Goal: Task Accomplishment & Management: Use online tool/utility

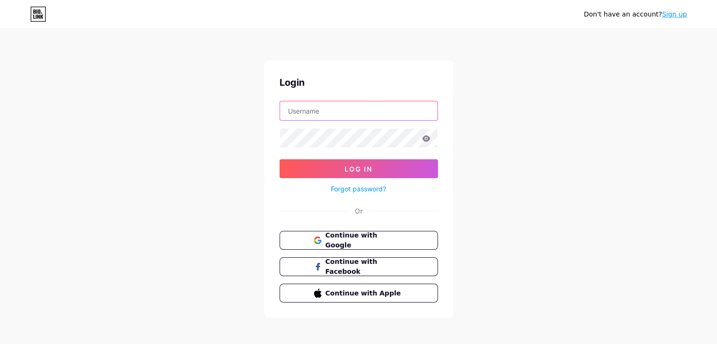
click at [340, 117] on input "text" at bounding box center [359, 110] width 158 height 19
type input "privacidadeagenciaghzimpulsion@gmail.com"
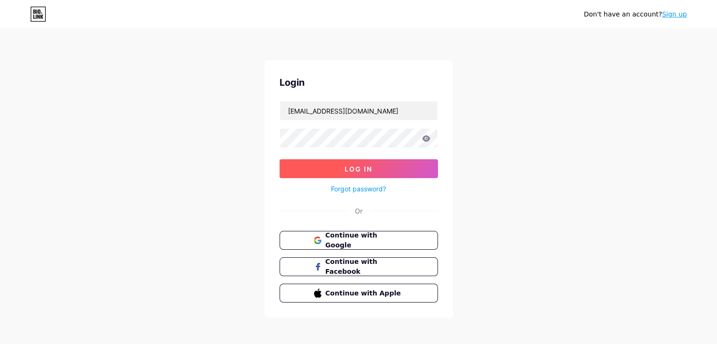
click at [358, 166] on span "Log In" at bounding box center [359, 169] width 28 height 8
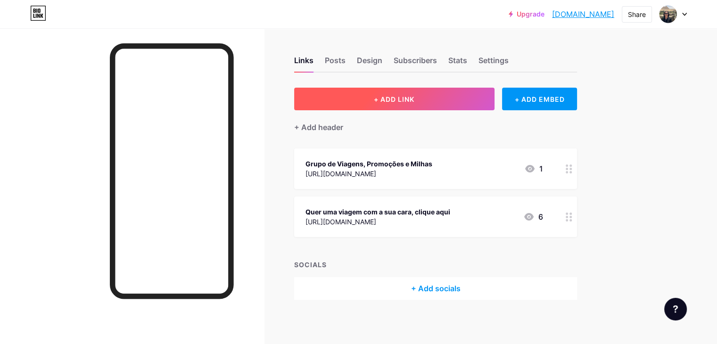
click at [495, 100] on button "+ ADD LINK" at bounding box center [394, 99] width 200 height 23
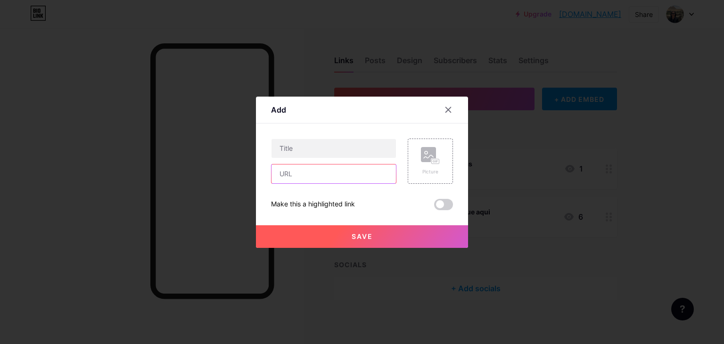
click at [360, 174] on input "text" at bounding box center [334, 174] width 125 height 19
paste input "https://go.hotmart.com/Y101858596V?dp=1"
type input "https://go.hotmart.com/Y101858596V?dp=1"
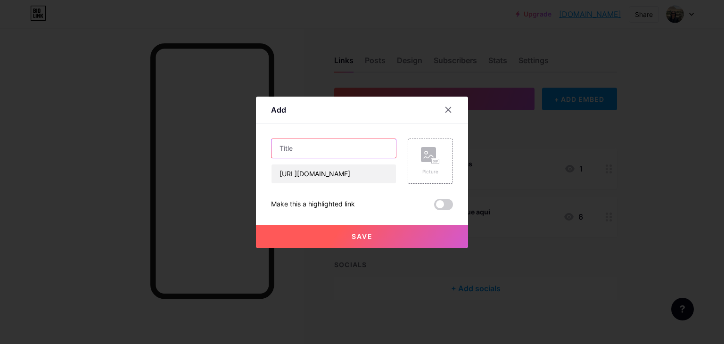
click at [340, 148] on input "text" at bounding box center [334, 148] width 125 height 19
type input "Achei a passagem"
click at [430, 152] on rect at bounding box center [428, 154] width 15 height 15
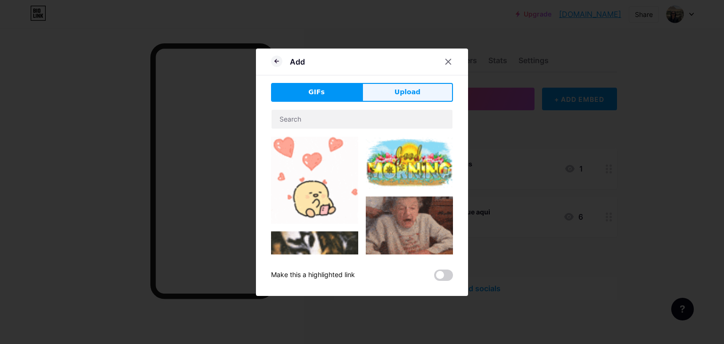
click at [417, 88] on span "Upload" at bounding box center [408, 92] width 26 height 10
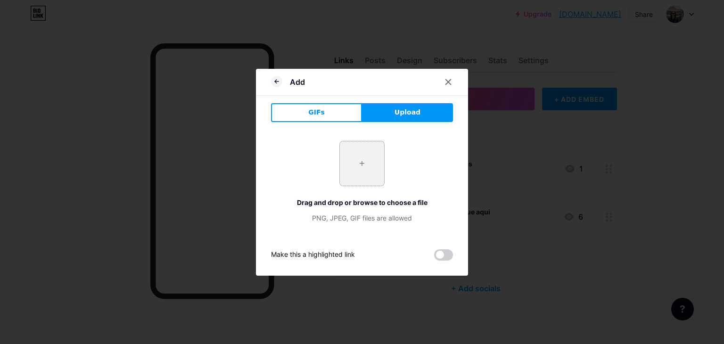
click at [375, 155] on input "file" at bounding box center [362, 164] width 44 height 44
type input "C:\fakepath\Produto 1- Arte de Viajar Bem .png"
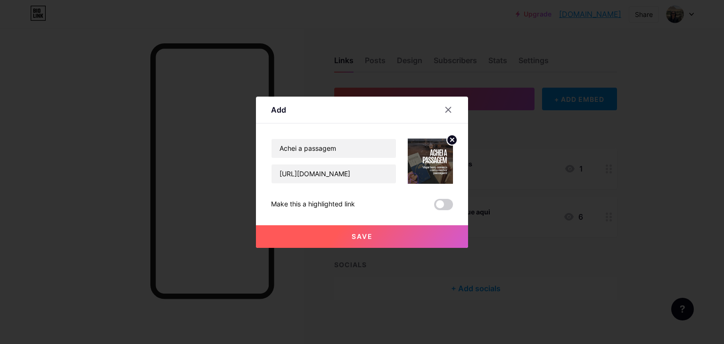
click at [435, 240] on button "Save" at bounding box center [362, 236] width 212 height 23
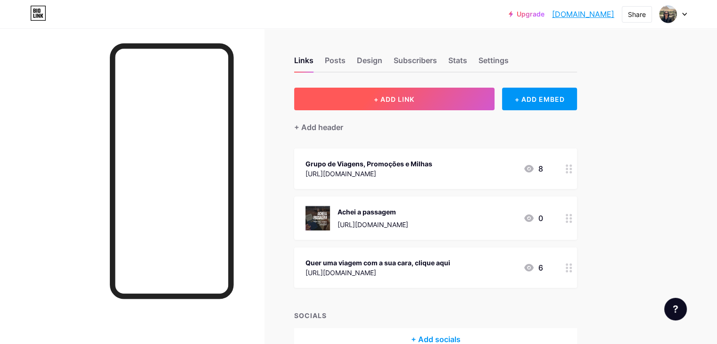
click at [472, 110] on button "+ ADD LINK" at bounding box center [394, 99] width 200 height 23
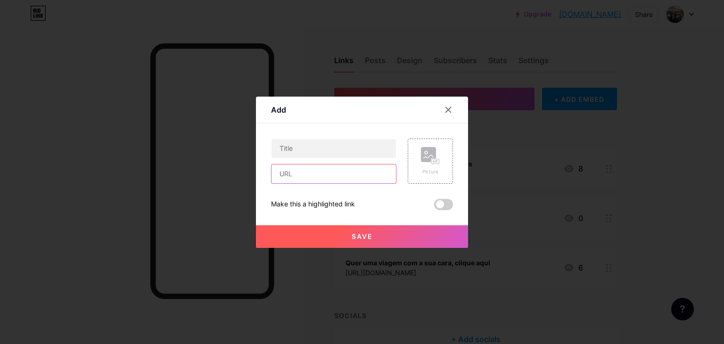
click at [347, 177] on input "text" at bounding box center [334, 174] width 125 height 19
paste input "Mala Prática & Estilo"
type input "Mala Prática & Estilo"
click at [349, 155] on input "text" at bounding box center [334, 148] width 125 height 19
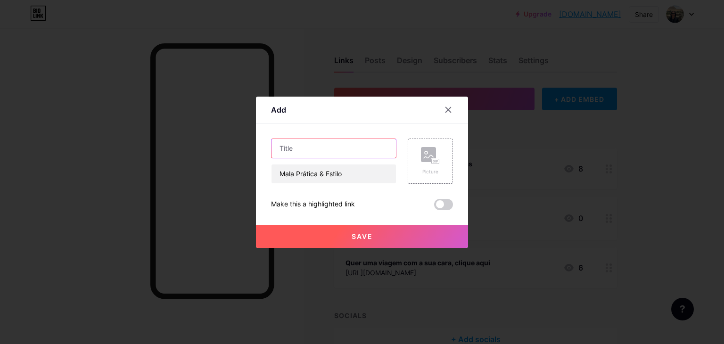
click at [349, 155] on input "text" at bounding box center [334, 148] width 125 height 19
paste input "Mala Prática & Estilo"
type input "Mala Prática & Estilo"
click at [357, 176] on input "Mala Prática & Estilo" at bounding box center [334, 174] width 125 height 19
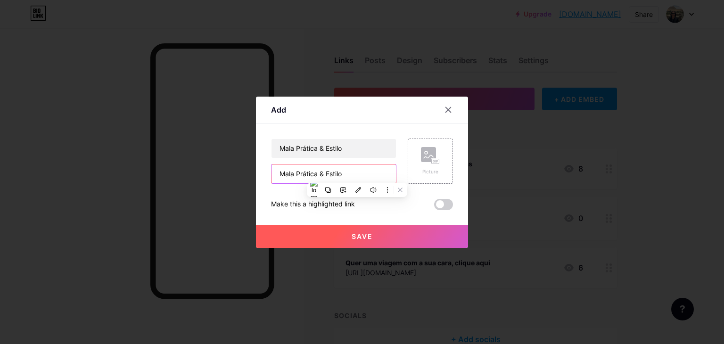
click at [357, 176] on input "Mala Prática & Estilo" at bounding box center [334, 174] width 125 height 19
paste input "https://go.hotmart.com/P101836550A?dp=1"
type input "https://go.hotmart.com/P101836550A?dp=1"
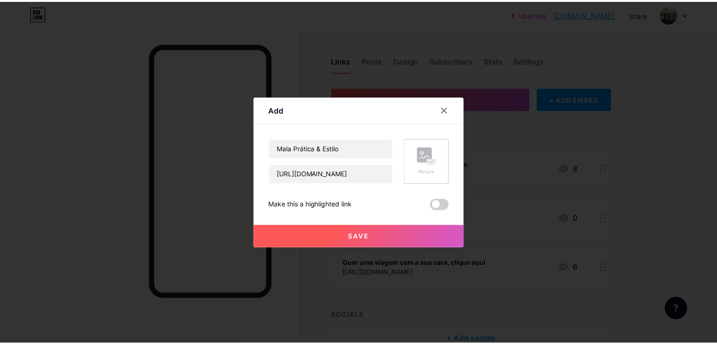
scroll to position [0, 0]
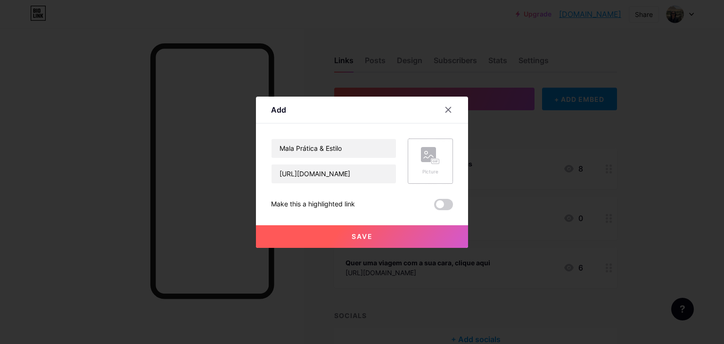
click at [428, 159] on rect at bounding box center [428, 154] width 15 height 15
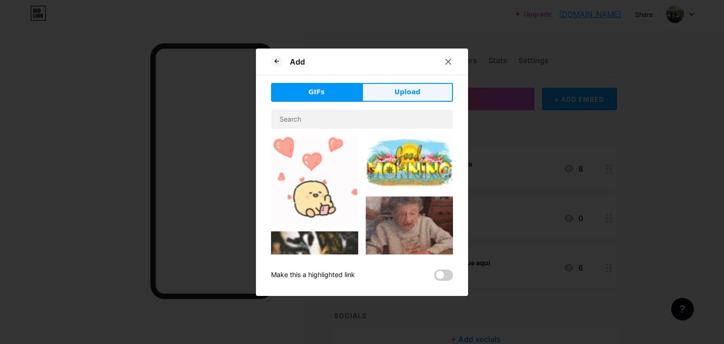
click at [411, 92] on span "Upload" at bounding box center [408, 92] width 26 height 10
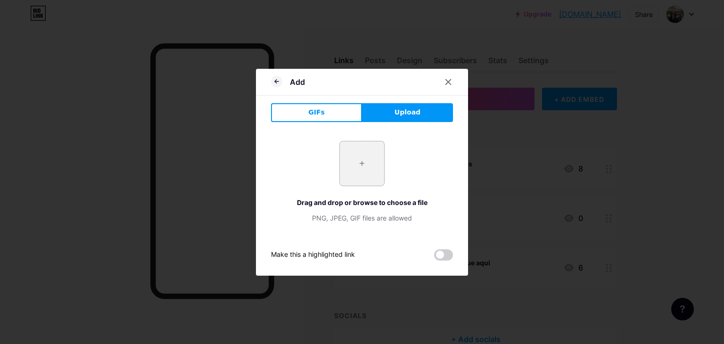
click at [366, 148] on input "file" at bounding box center [362, 164] width 44 height 44
type input "C:\fakepath\Produto 2 - Arte de viajar bem .png"
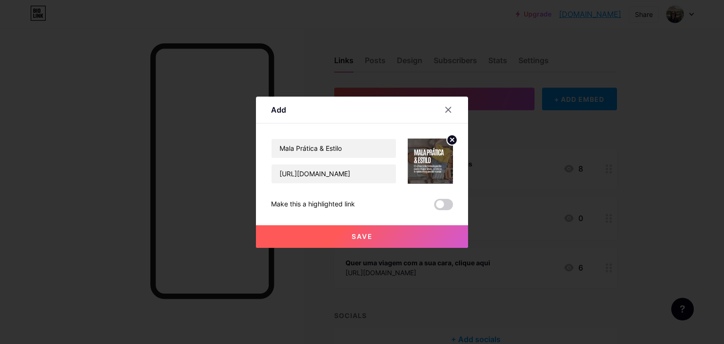
click at [376, 241] on button "Save" at bounding box center [362, 236] width 212 height 23
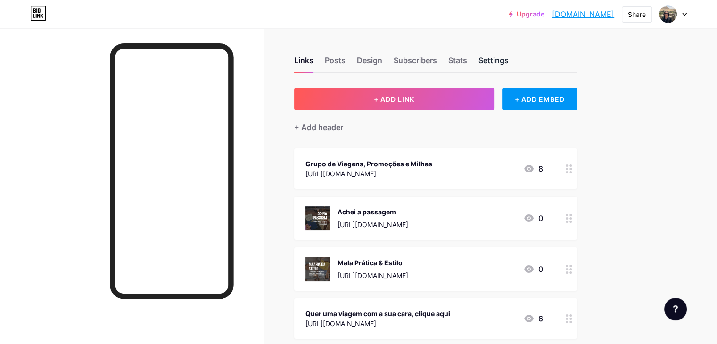
click at [509, 55] on div "Settings" at bounding box center [494, 63] width 30 height 17
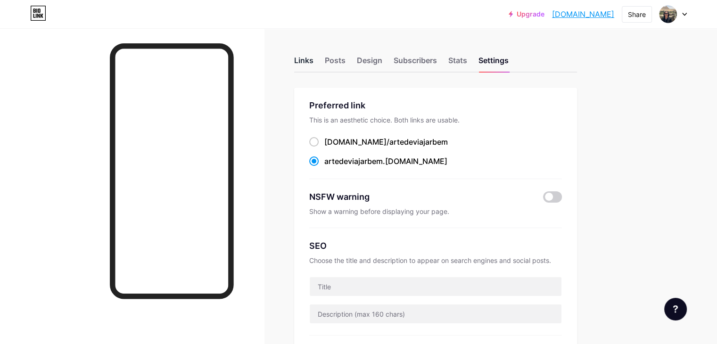
click at [314, 57] on div "Links" at bounding box center [303, 63] width 19 height 17
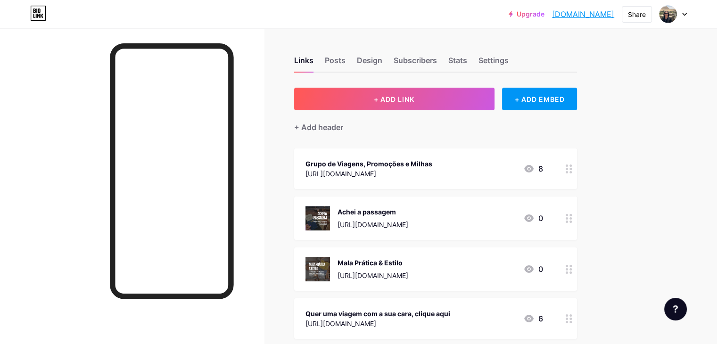
scroll to position [104, 0]
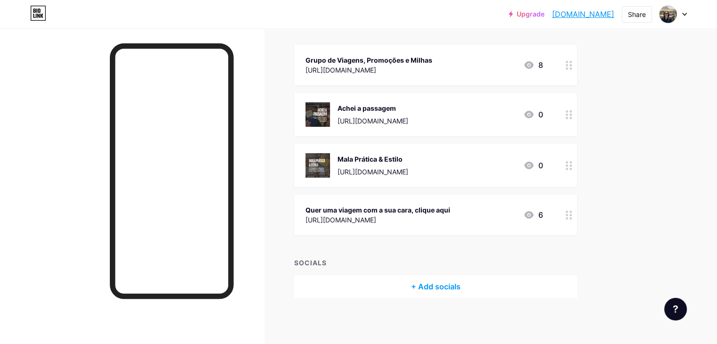
click at [485, 290] on div "+ Add socials" at bounding box center [435, 286] width 283 height 23
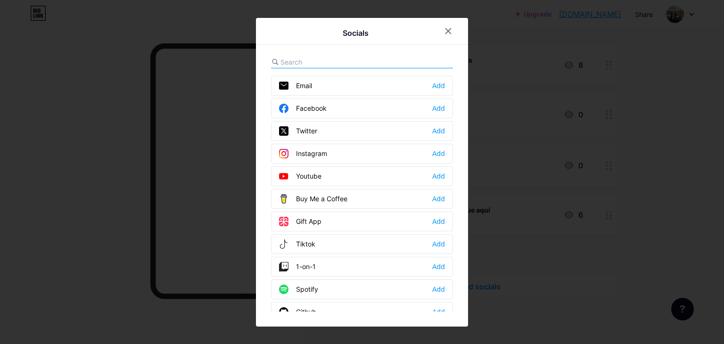
click at [395, 65] on div at bounding box center [362, 62] width 182 height 12
click at [348, 247] on div "Tiktok Add" at bounding box center [362, 244] width 182 height 20
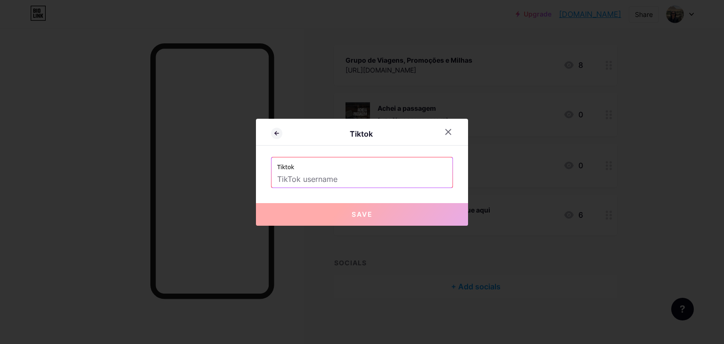
click at [360, 179] on input "text" at bounding box center [362, 180] width 170 height 16
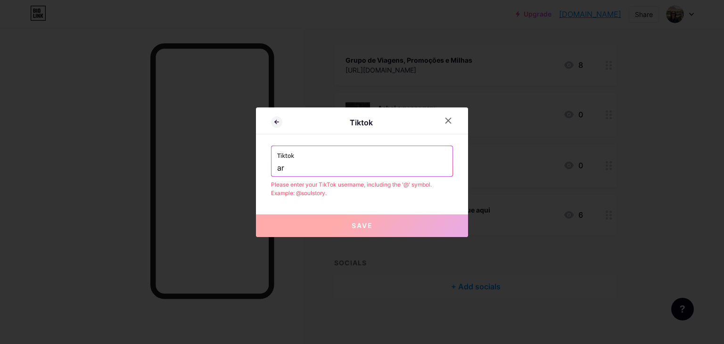
type input "a"
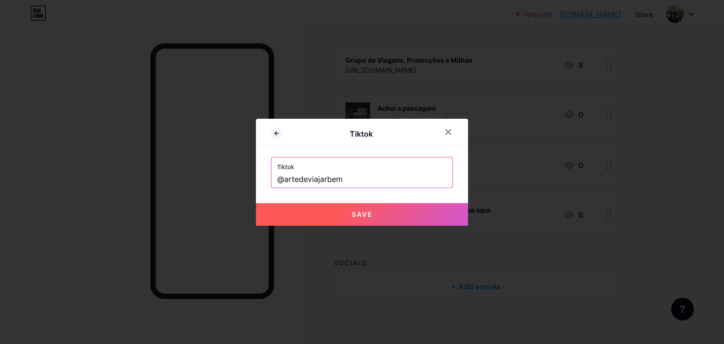
click at [409, 219] on button "Save" at bounding box center [362, 214] width 212 height 23
type input "https://tiktok.com/@artedeviajarbem"
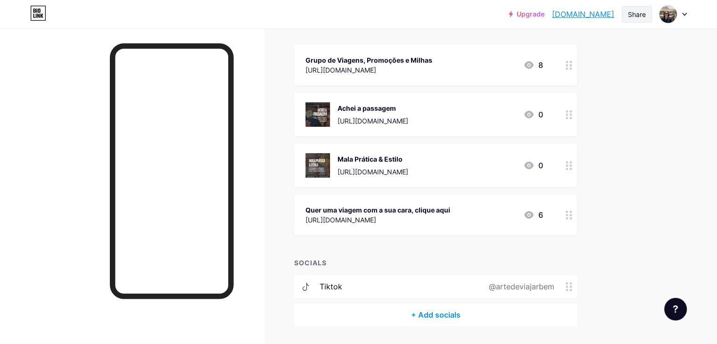
click at [646, 16] on div "Share" at bounding box center [637, 14] width 18 height 10
click at [682, 12] on div at bounding box center [673, 14] width 27 height 17
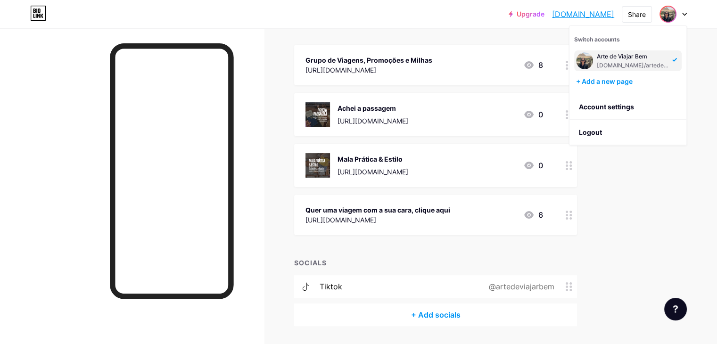
click at [716, 126] on div "Upgrade artedeviajarbem... artedeviajarbem.bio.link Share Switch accounts Arte …" at bounding box center [358, 134] width 717 height 477
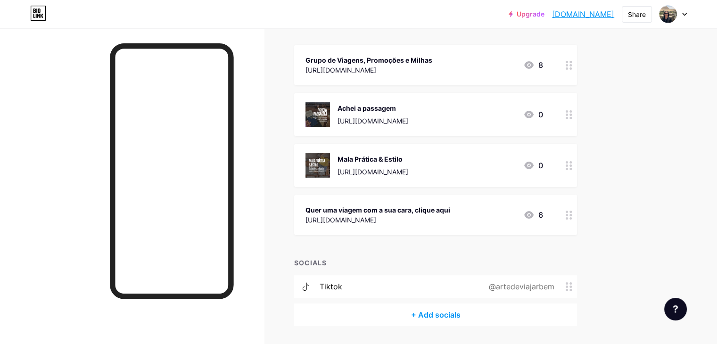
scroll to position [0, 0]
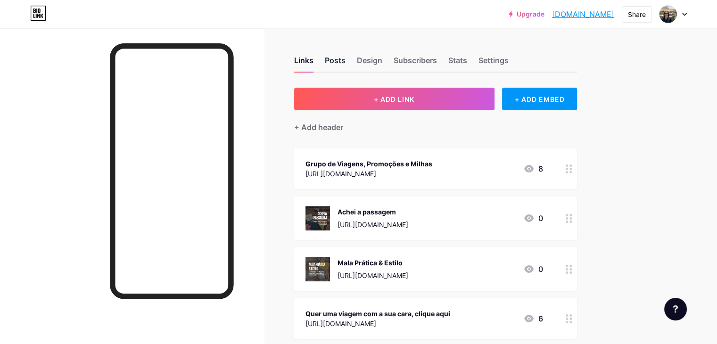
click at [346, 60] on div "Posts" at bounding box center [335, 63] width 21 height 17
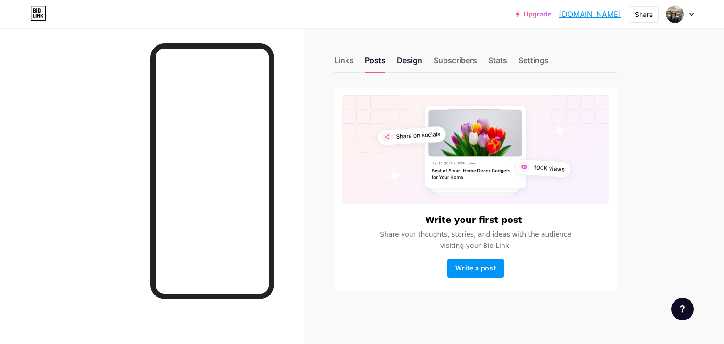
click at [397, 60] on div "Design" at bounding box center [409, 63] width 25 height 17
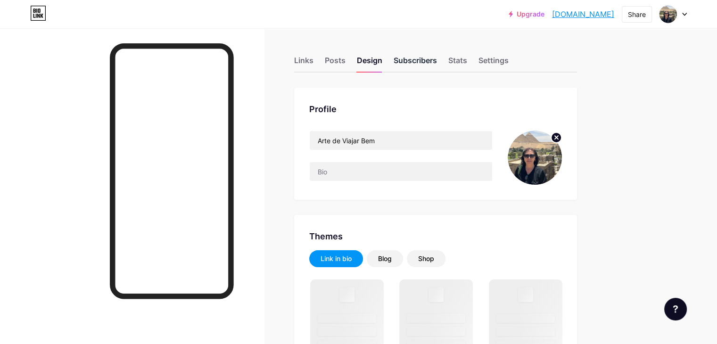
click at [437, 67] on div "Subscribers" at bounding box center [415, 63] width 43 height 17
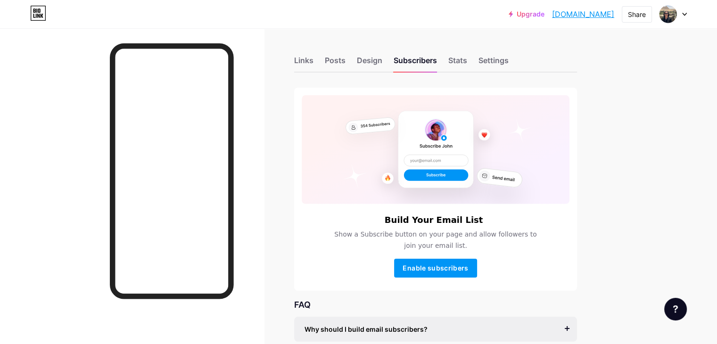
click at [483, 67] on div "Links Posts Design Subscribers Stats Settings" at bounding box center [435, 56] width 283 height 33
click at [467, 60] on div "Stats" at bounding box center [458, 63] width 19 height 17
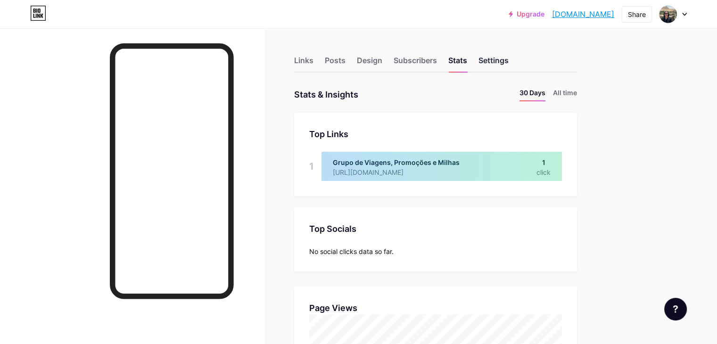
scroll to position [344, 717]
click at [509, 65] on div "Settings" at bounding box center [494, 63] width 30 height 17
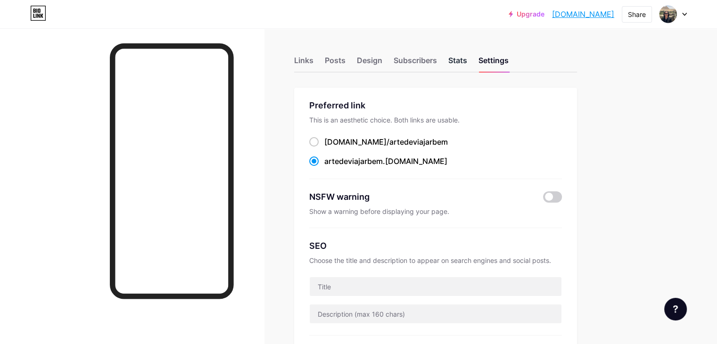
click at [467, 60] on div "Stats" at bounding box center [458, 63] width 19 height 17
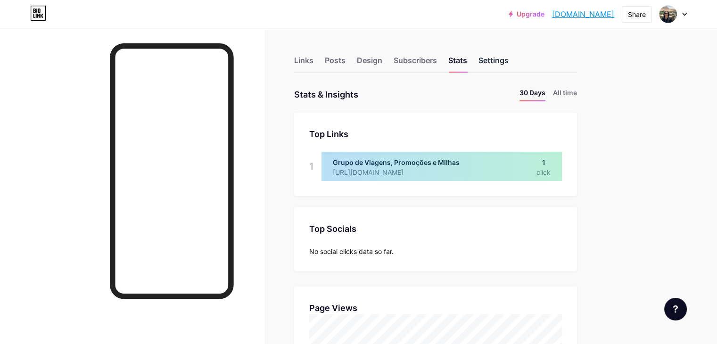
click at [509, 65] on div "Settings" at bounding box center [494, 63] width 30 height 17
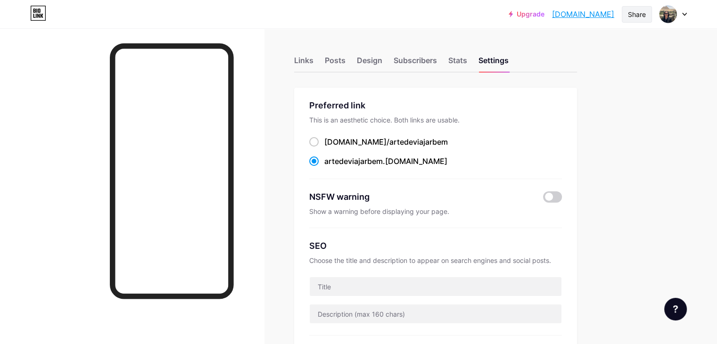
click at [638, 19] on div "Share" at bounding box center [637, 14] width 30 height 17
click at [606, 58] on div "Copy link" at bounding box center [581, 48] width 141 height 23
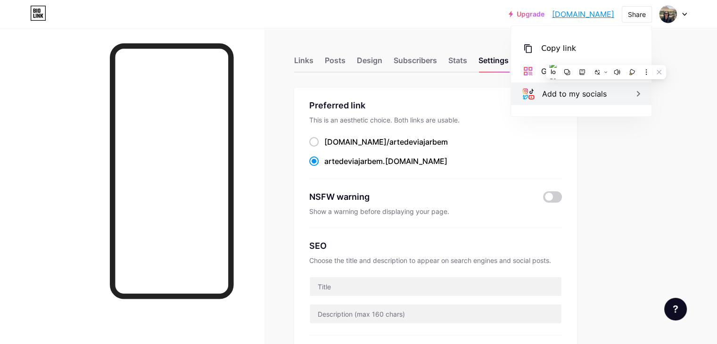
click at [646, 102] on div "Add to my socials" at bounding box center [581, 94] width 141 height 23
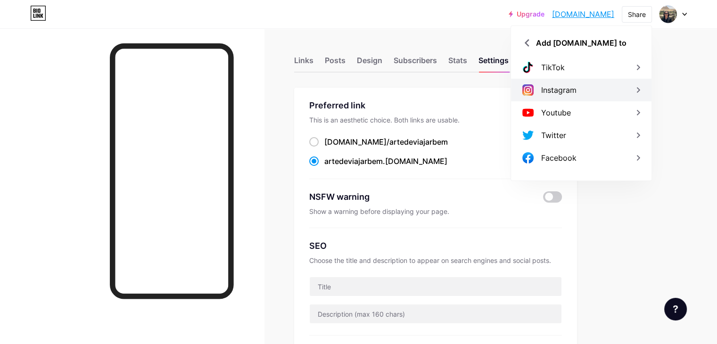
click at [645, 97] on div "Instagram" at bounding box center [581, 90] width 141 height 23
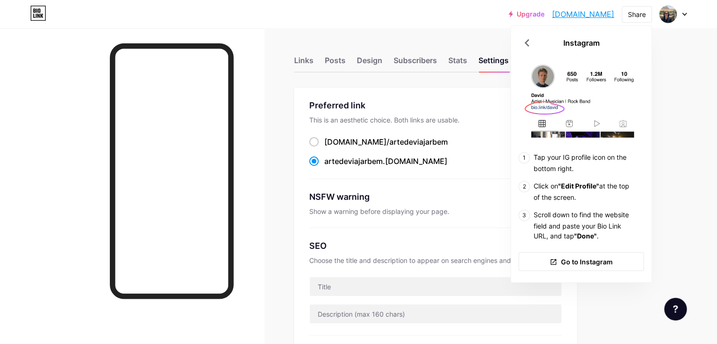
click at [684, 16] on icon at bounding box center [685, 14] width 5 height 3
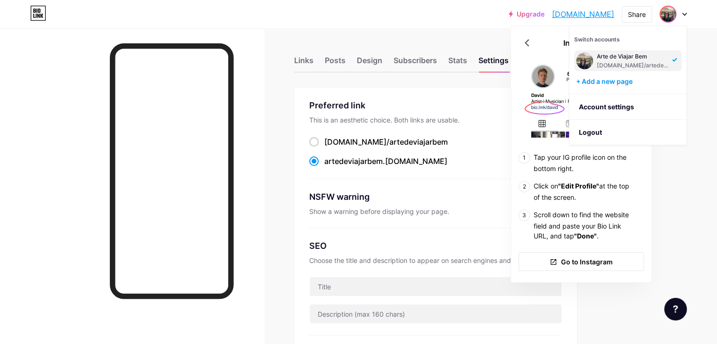
click at [659, 62] on div "[DOMAIN_NAME]/artedeviajarbem" at bounding box center [633, 66] width 73 height 8
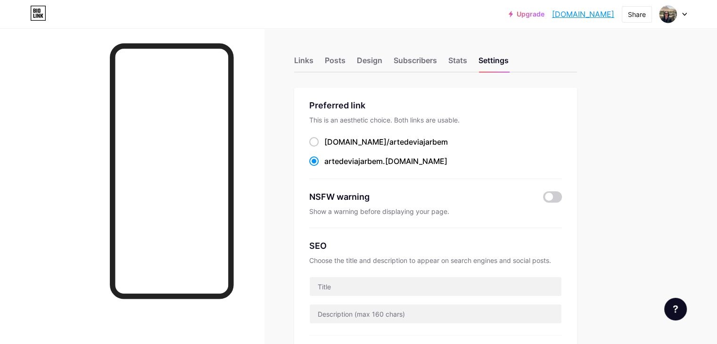
click at [602, 17] on link "[DOMAIN_NAME]" at bounding box center [583, 13] width 62 height 11
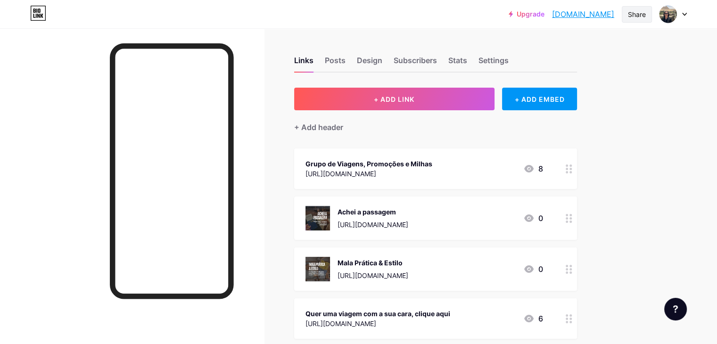
click at [641, 16] on div "Share" at bounding box center [637, 14] width 18 height 10
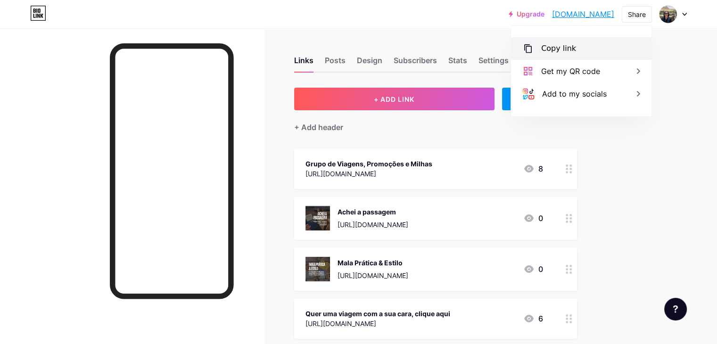
click at [606, 53] on div "Copy link" at bounding box center [581, 48] width 141 height 23
